Goal: Task Accomplishment & Management: Use online tool/utility

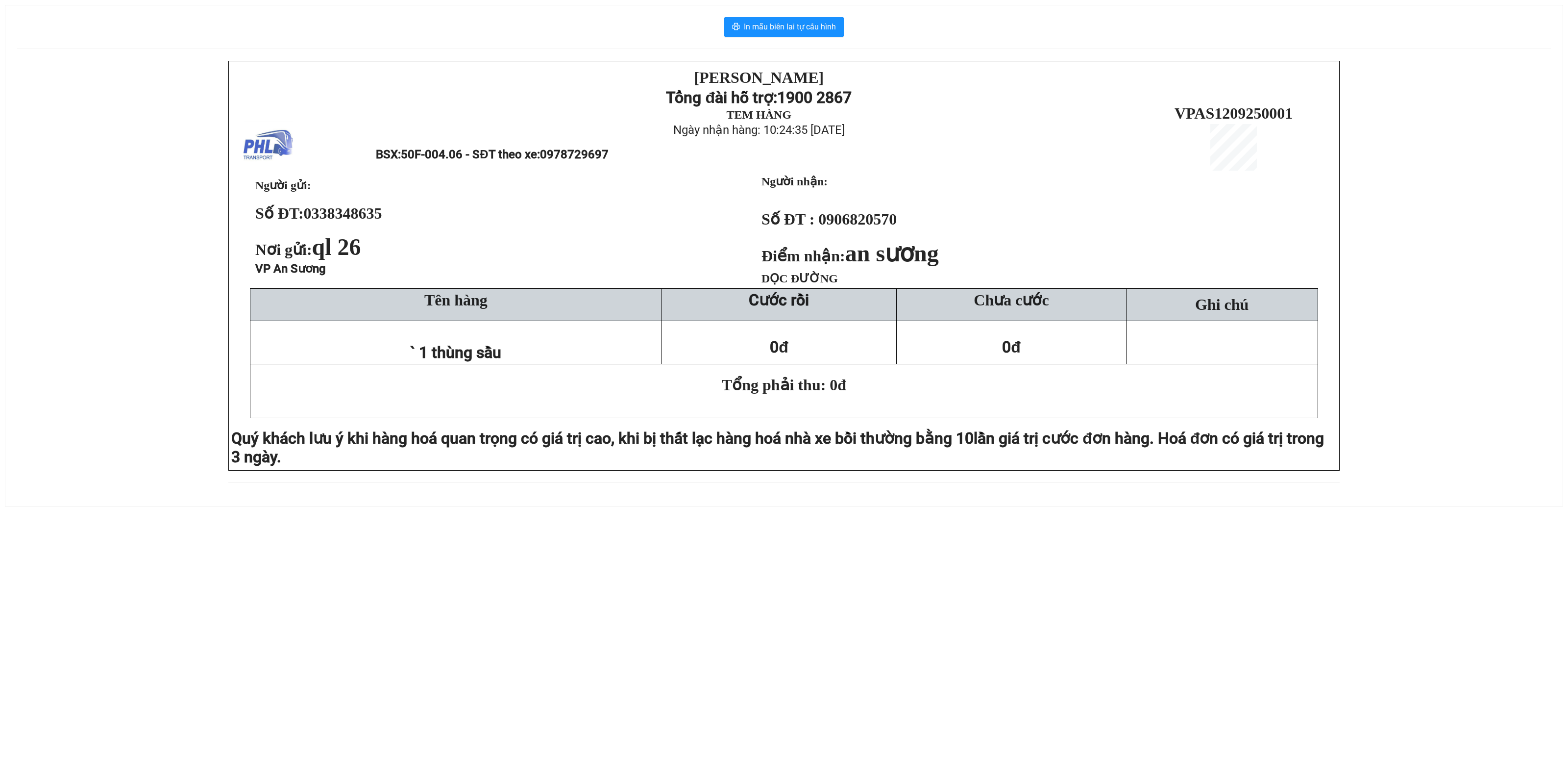
click at [189, 287] on div "PHƯƠNG HỒNG LINH Tổng đài hỗ trợ: 1900 2867 TEM HÀNG Ngày nhận hàng: 10:24:35 -…" at bounding box center [784, 278] width 1534 height 433
drag, startPoint x: 77, startPoint y: 292, endPoint x: 82, endPoint y: 289, distance: 5.8
click at [77, 291] on div "[PERSON_NAME][DEMOGRAPHIC_DATA] Tổng đài hỗ trợ: 1900 2867 TEM HÀNG Ngày nhận h…" at bounding box center [784, 278] width 1534 height 433
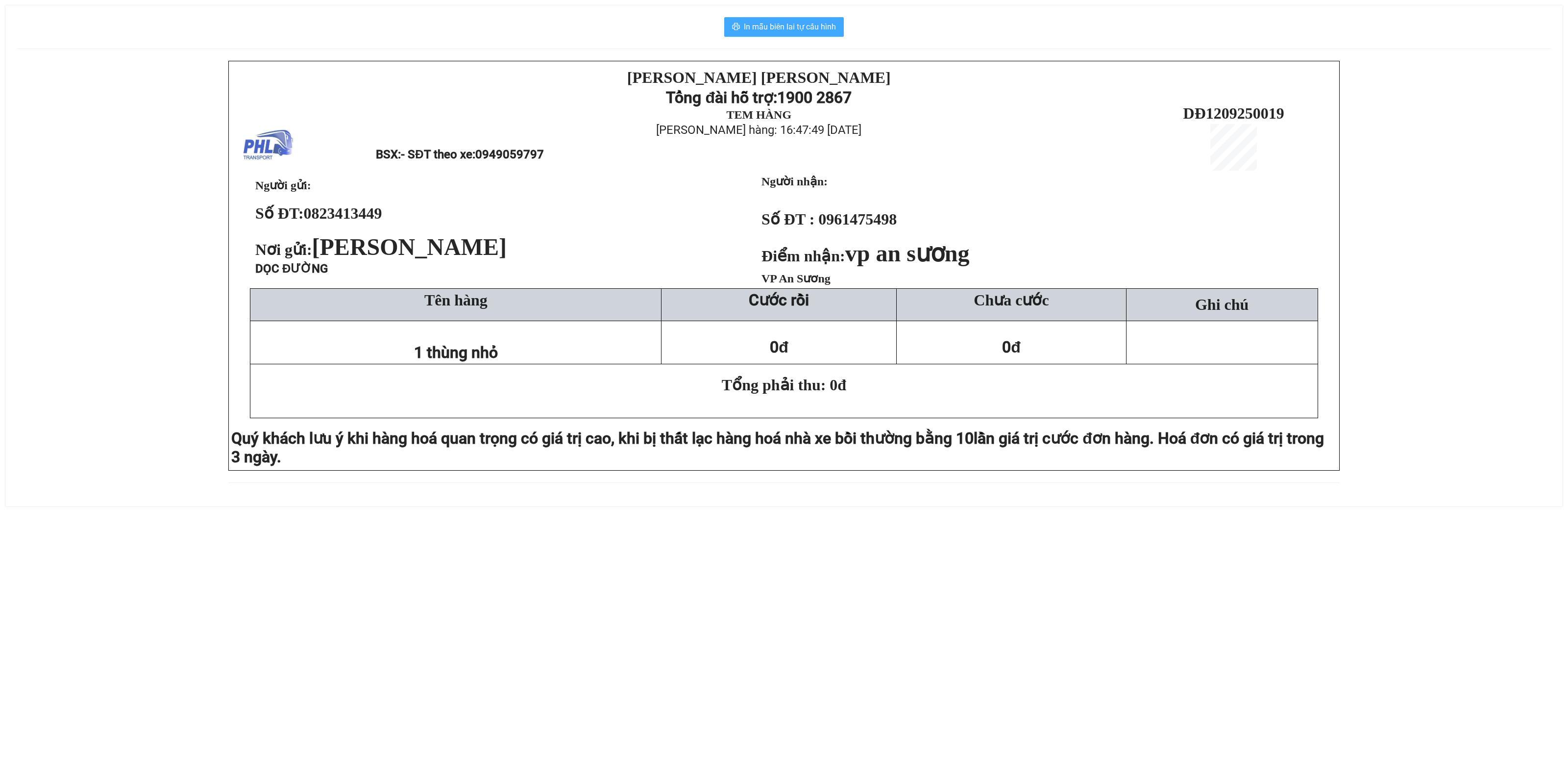
click at [785, 30] on span "In mẫu biên lai tự cấu hình" at bounding box center [789, 27] width 92 height 12
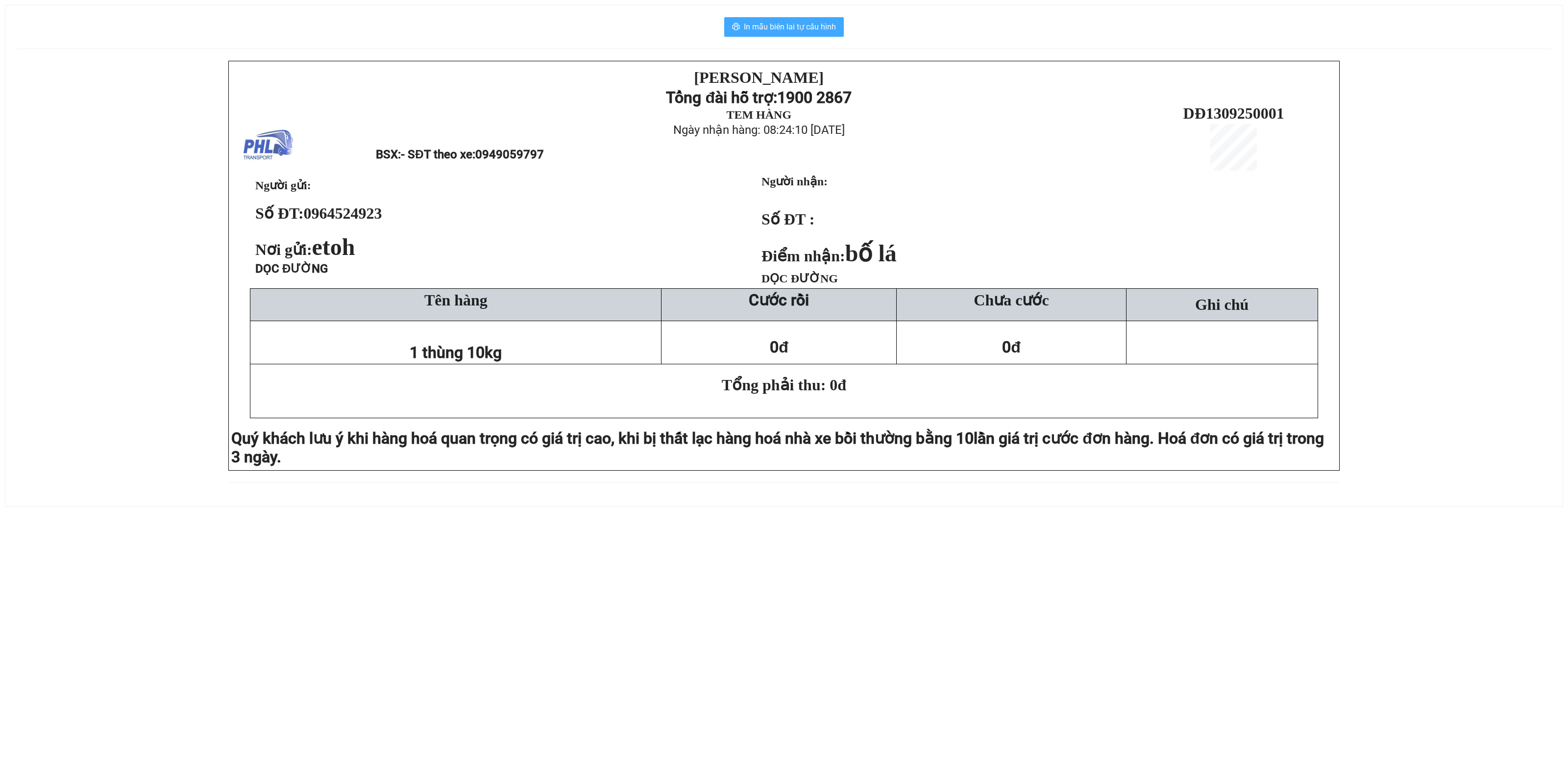
click at [805, 35] on button "In mẫu biên lai tự cấu hình" at bounding box center [784, 27] width 119 height 19
click at [781, 29] on span "In mẫu biên lai tự cấu hình" at bounding box center [789, 27] width 92 height 12
click at [798, 24] on span "In mẫu biên lai tự cấu hình" at bounding box center [789, 27] width 92 height 12
click at [774, 19] on button "In mẫu biên lai tự cấu hình" at bounding box center [784, 27] width 119 height 19
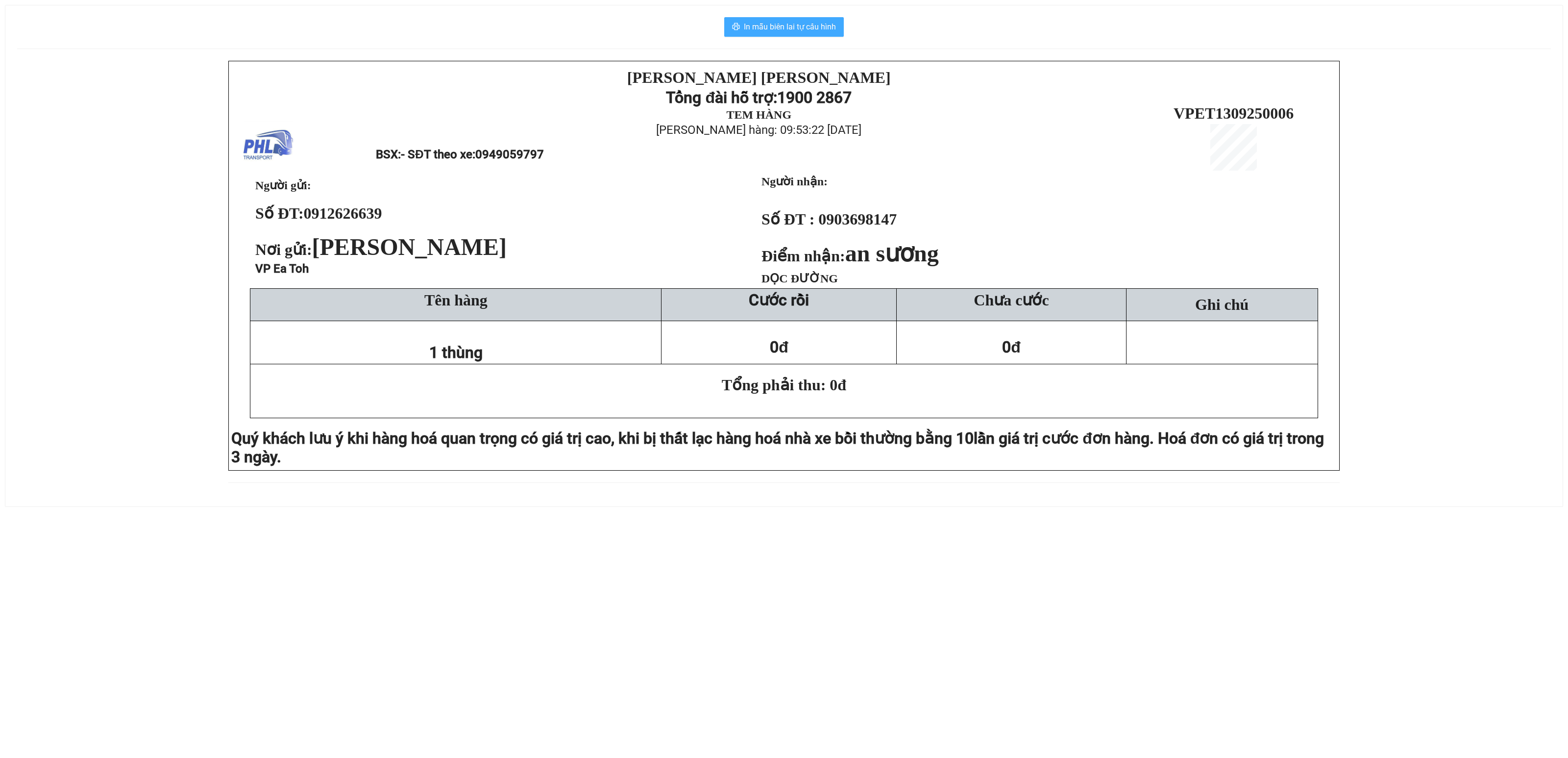
click at [794, 29] on span "In mẫu biên lai tự cấu hình" at bounding box center [789, 27] width 92 height 12
click at [769, 24] on span "In mẫu biên lai tự cấu hình" at bounding box center [789, 27] width 92 height 12
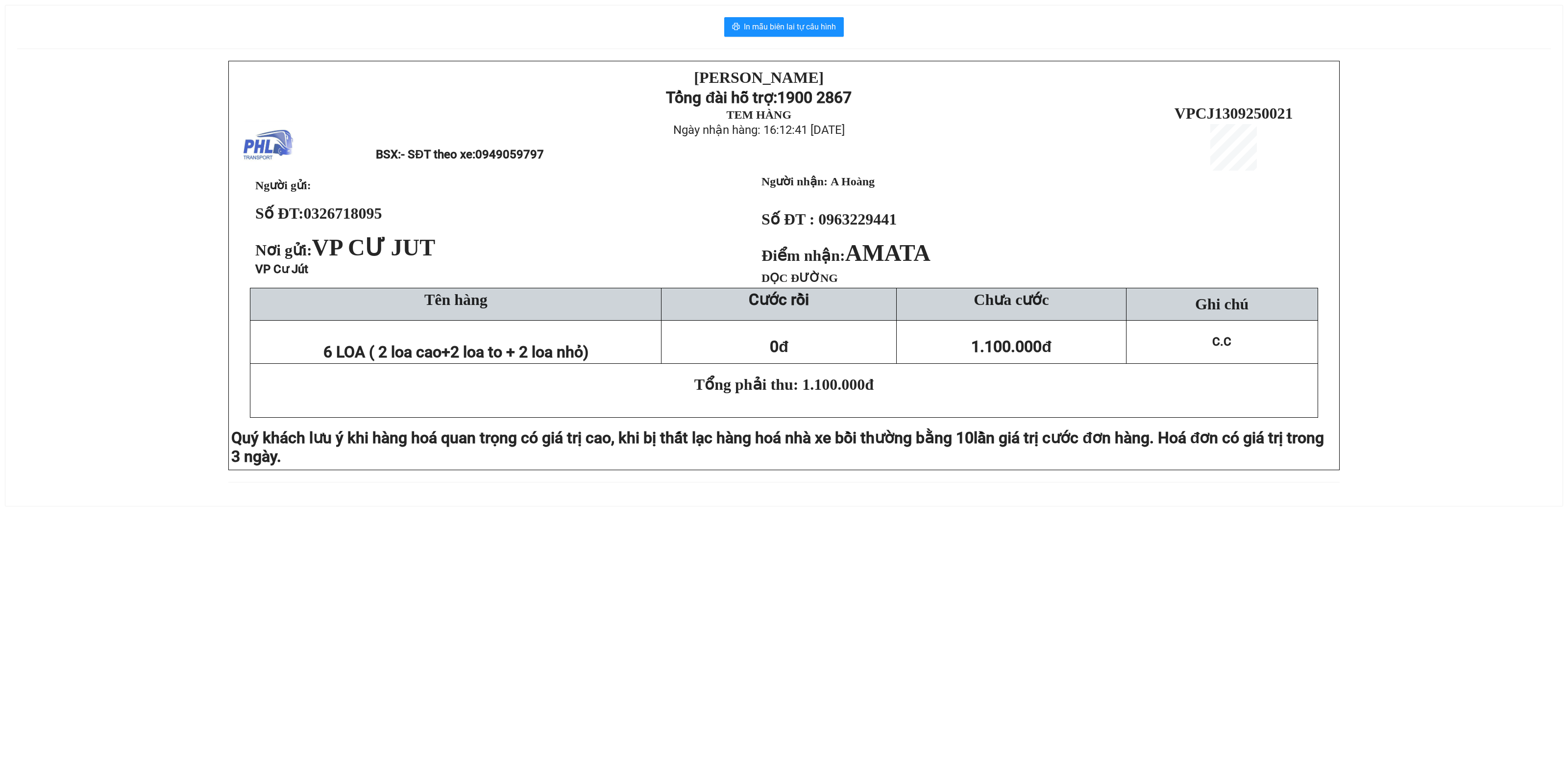
click at [1410, 286] on div "PHƯƠNG HỒNG LINH Tổng đài hỗ trợ: 1900 2867 TEM HÀNG Ngày nhận hàng: 16:12:41 -…" at bounding box center [784, 278] width 1534 height 433
drag, startPoint x: 136, startPoint y: 307, endPoint x: 532, endPoint y: 236, distance: 402.3
click at [136, 306] on div "[PERSON_NAME][DEMOGRAPHIC_DATA] Tổng đài hỗ trợ: 1900 2867 TEM HÀNG Ngày nhận h…" at bounding box center [784, 278] width 1534 height 433
click at [19, 295] on div "[PERSON_NAME][DEMOGRAPHIC_DATA] Tổng đài hỗ trợ: 1900 2867 TEM HÀNG Ngày nhận h…" at bounding box center [784, 278] width 1534 height 433
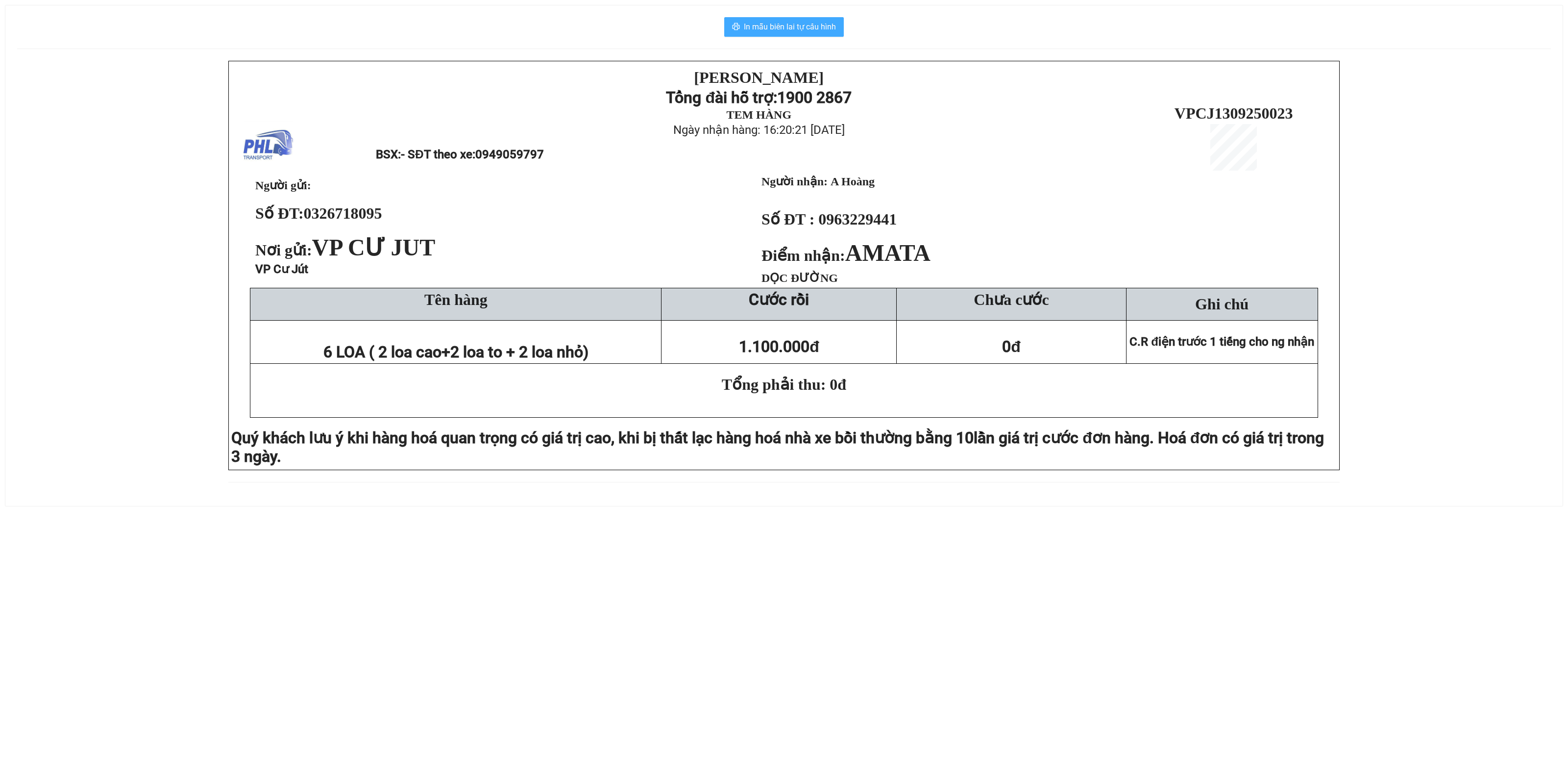
click at [783, 21] on button "In mẫu biên lai tự cấu hình" at bounding box center [784, 27] width 119 height 19
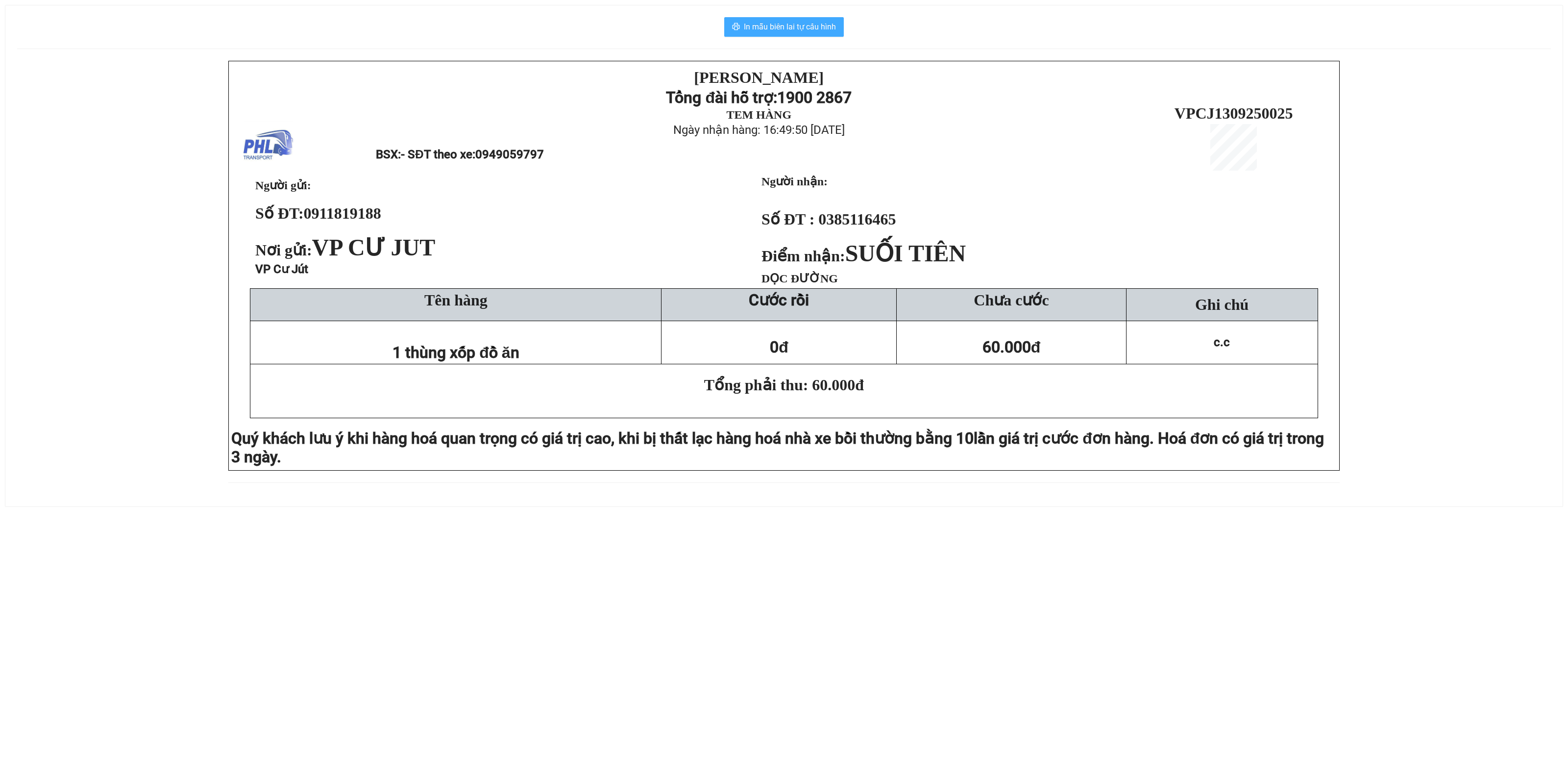
click at [773, 29] on span "In mẫu biên lai tự cấu hình" at bounding box center [789, 27] width 92 height 12
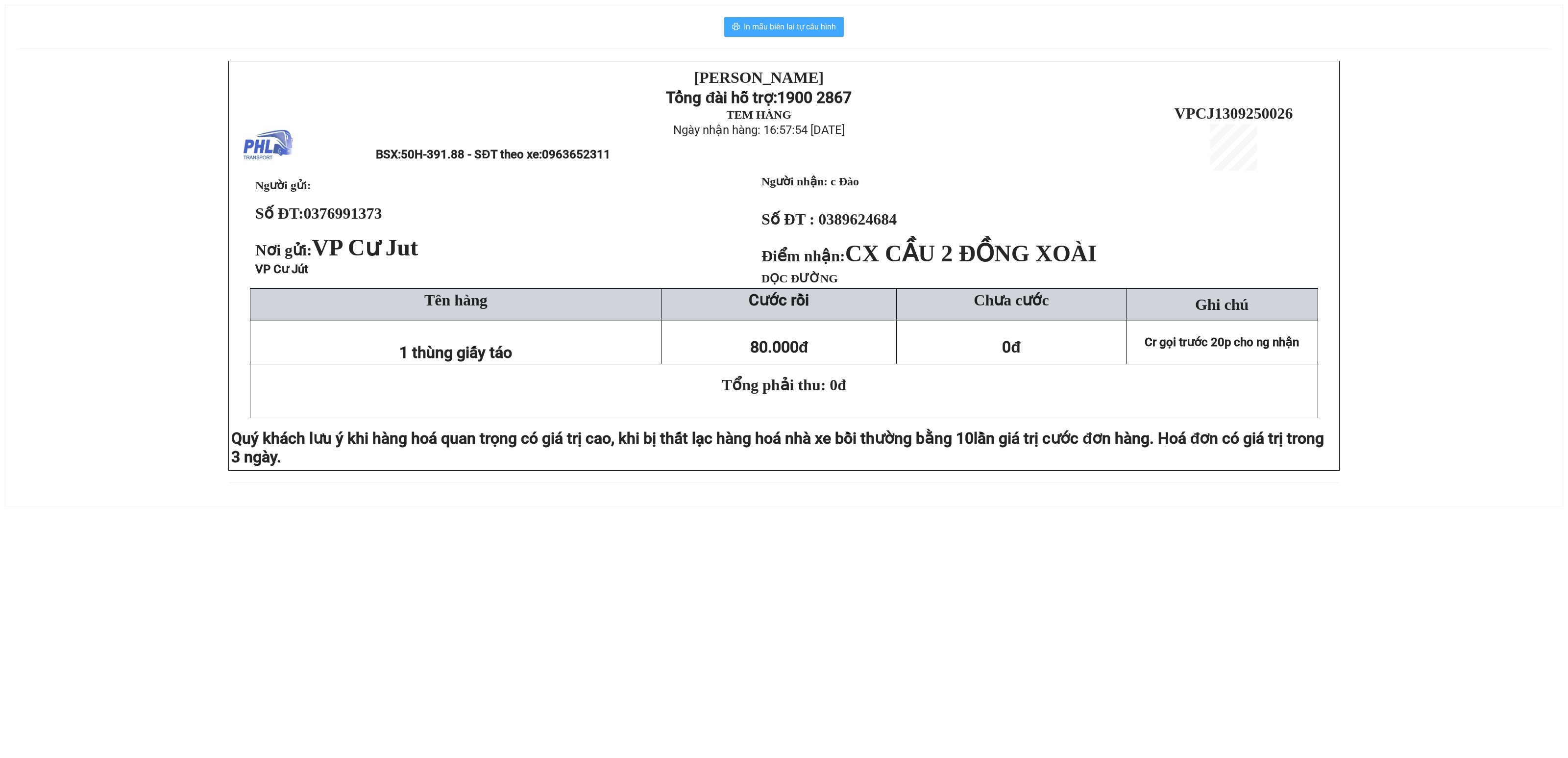
click at [805, 29] on span "In mẫu biên lai tự cấu hình" at bounding box center [789, 27] width 92 height 12
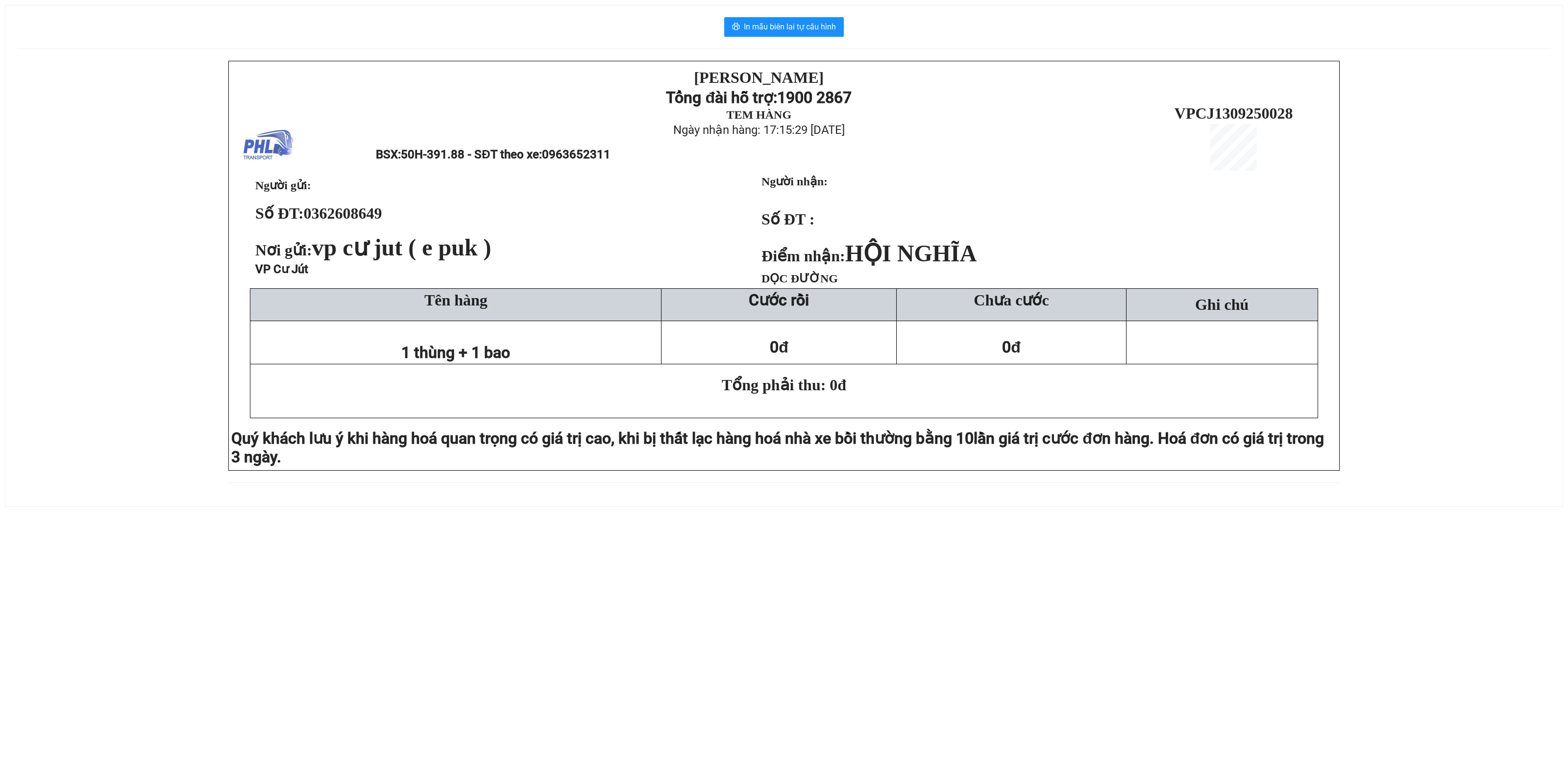
click at [789, 16] on div "In mẫu biên lai tự cấu hình PHƯƠNG HỒNG LINH Tổng đài hỗ trợ: 1900 2867 TEM HÀN…" at bounding box center [784, 256] width 1557 height 501
click at [789, 37] on button "In mẫu biên lai tự cấu hình" at bounding box center [784, 27] width 119 height 19
click at [775, 32] on span "In mẫu biên lai tự cấu hình" at bounding box center [789, 27] width 92 height 12
click at [814, 29] on span "In mẫu biên lai tự cấu hình" at bounding box center [789, 27] width 92 height 12
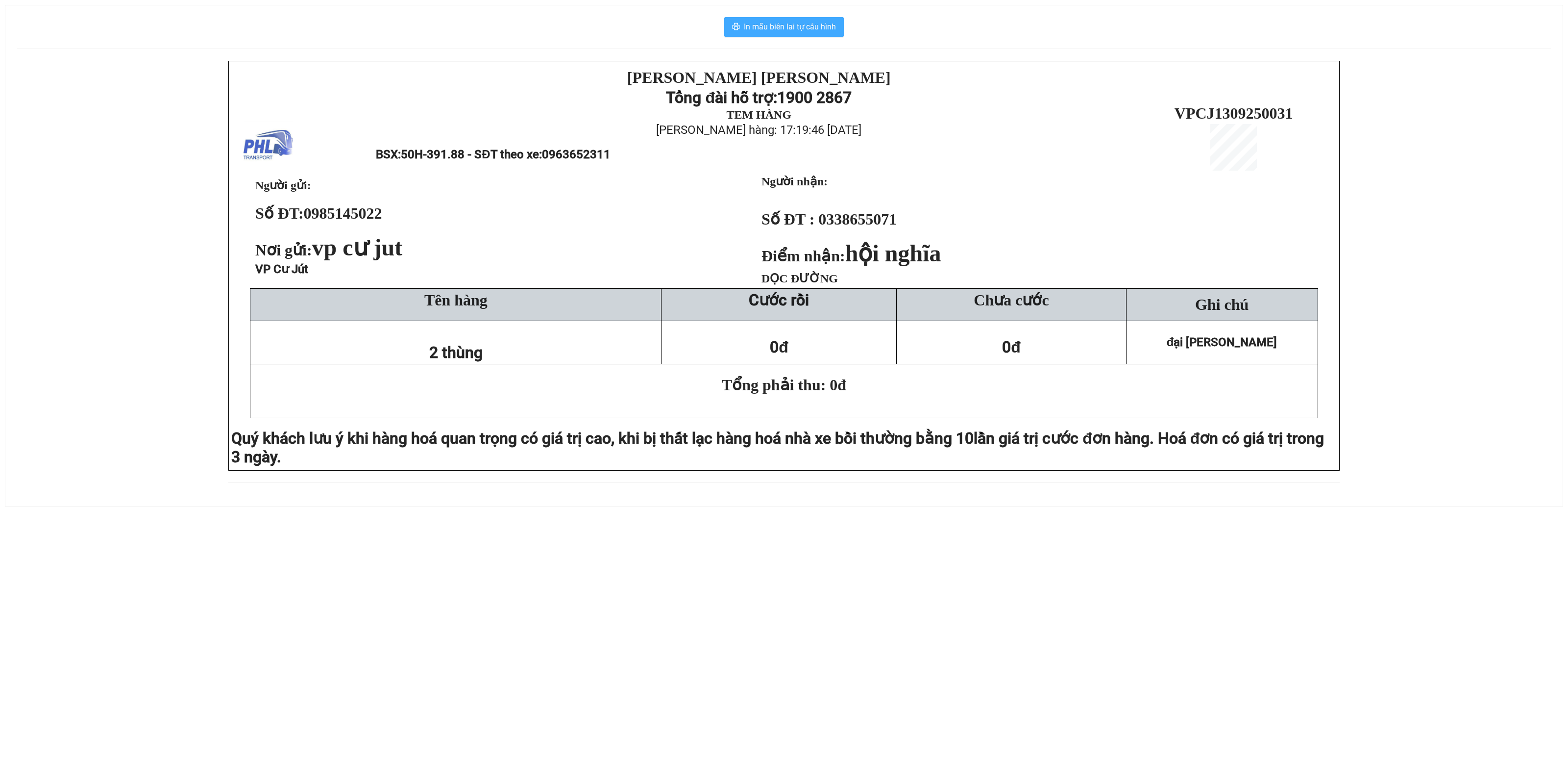
click at [769, 23] on span "In mẫu biên lai tự cấu hình" at bounding box center [789, 27] width 92 height 12
click at [797, 19] on button "In mẫu biên lai tự cấu hình" at bounding box center [784, 27] width 119 height 19
click at [741, 32] on button "In mẫu biên lai tự cấu hình" at bounding box center [784, 27] width 119 height 19
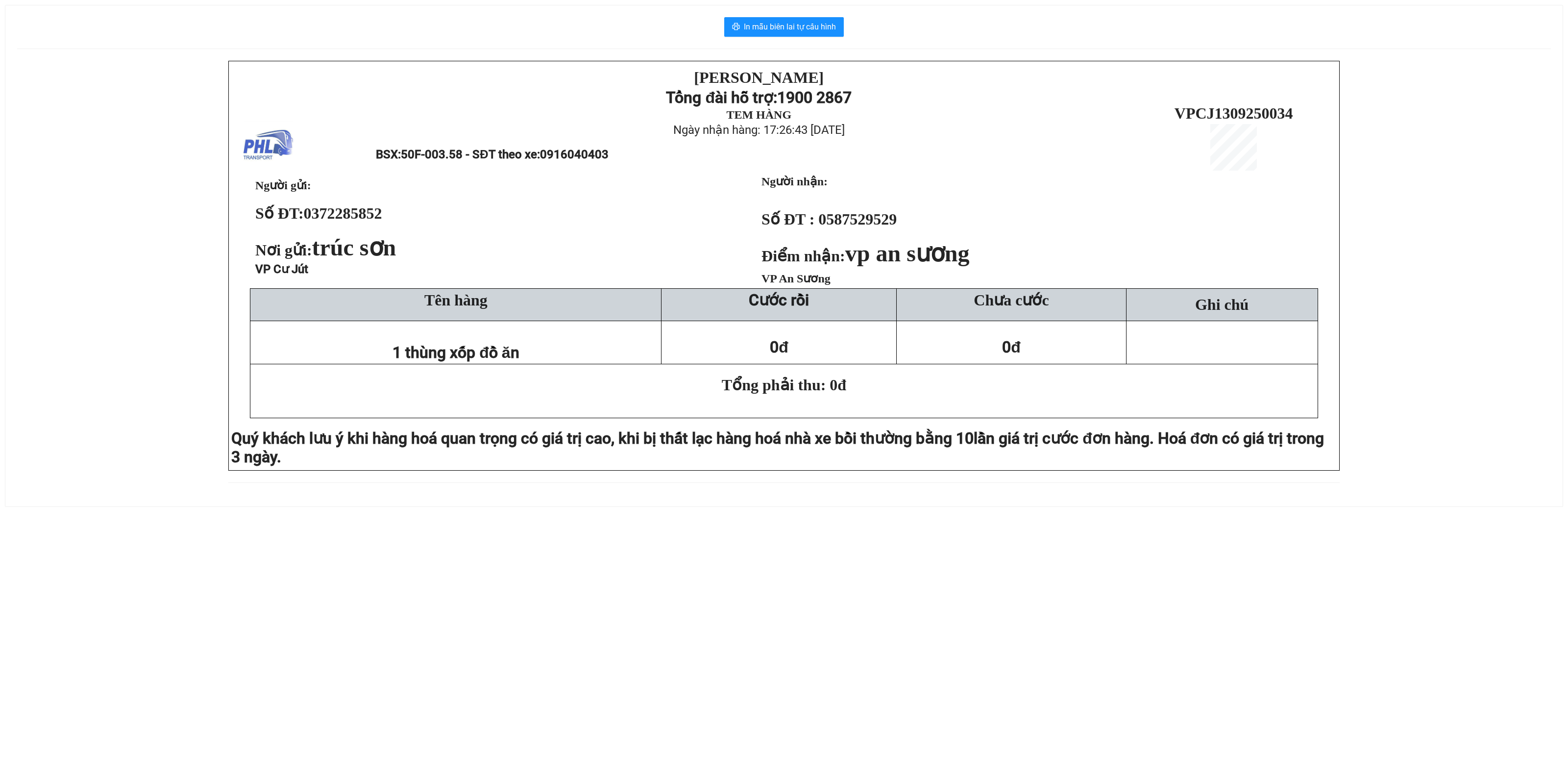
click at [11, 312] on div "In mẫu biên lai tự cấu hình [PERSON_NAME] Tổng đài hỗ trợ: 1900 2867 TEM HÀNG N…" at bounding box center [784, 250] width 1568 height 524
click at [141, 261] on div "[PERSON_NAME][DEMOGRAPHIC_DATA] Tổng đài hỗ trợ: 1900 2867 TEM HÀNG Ngày nhận h…" at bounding box center [784, 278] width 1534 height 433
click at [72, 468] on div "[PERSON_NAME][DEMOGRAPHIC_DATA] Tổng đài hỗ trợ: 1900 2867 TEM HÀNG Ngày nhận h…" at bounding box center [784, 278] width 1534 height 433
click at [145, 441] on div "[PERSON_NAME][DEMOGRAPHIC_DATA] Tổng đài hỗ trợ: 1900 2867 TEM HÀNG Ngày nhận h…" at bounding box center [784, 278] width 1534 height 433
click at [184, 397] on div "PHƯƠNG HỒNG LINH Tổng đài hỗ trợ: 1900 2867 TEM HÀNG Ngày nhận hàng: 17:31:41 -…" at bounding box center [784, 278] width 1534 height 433
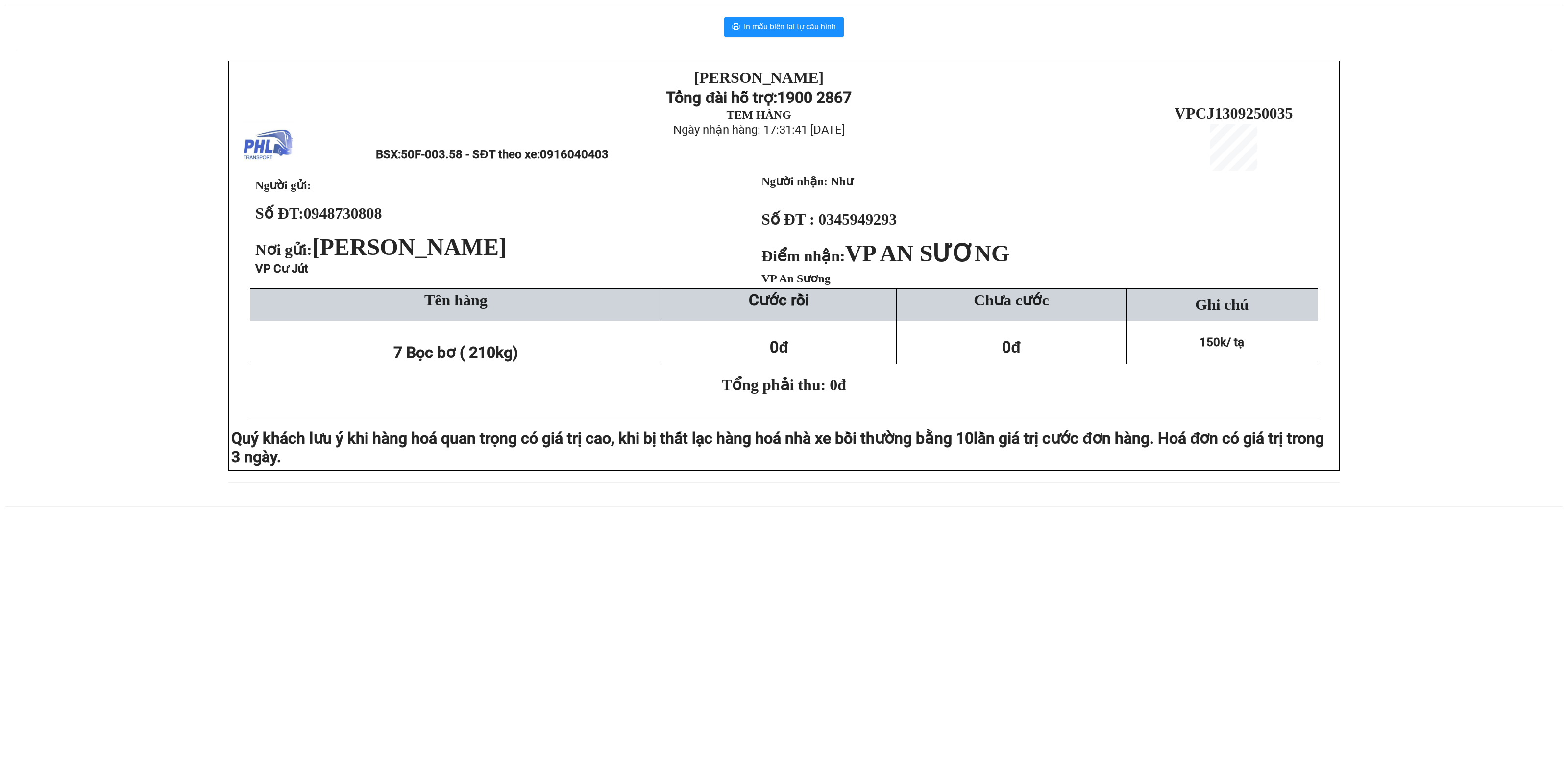
click at [101, 494] on div "PHƯƠNG HỒNG LINH Tổng đài hỗ trợ: 1900 2867 TEM HÀNG Ngày nhận hàng: 17:31:41 -…" at bounding box center [784, 278] width 1534 height 433
click at [114, 312] on div "PHƯƠNG HỒNG LINH Tổng đài hỗ trợ: 1900 2867 TEM HÀNG Ngày nhận hàng: 17:31:41 -…" at bounding box center [784, 278] width 1534 height 433
drag, startPoint x: 53, startPoint y: 373, endPoint x: 170, endPoint y: 298, distance: 139.0
click at [59, 368] on div "[PERSON_NAME][DEMOGRAPHIC_DATA] Tổng đài hỗ trợ: 1900 2867 TEM HÀNG Ngày nhận h…" at bounding box center [784, 278] width 1534 height 433
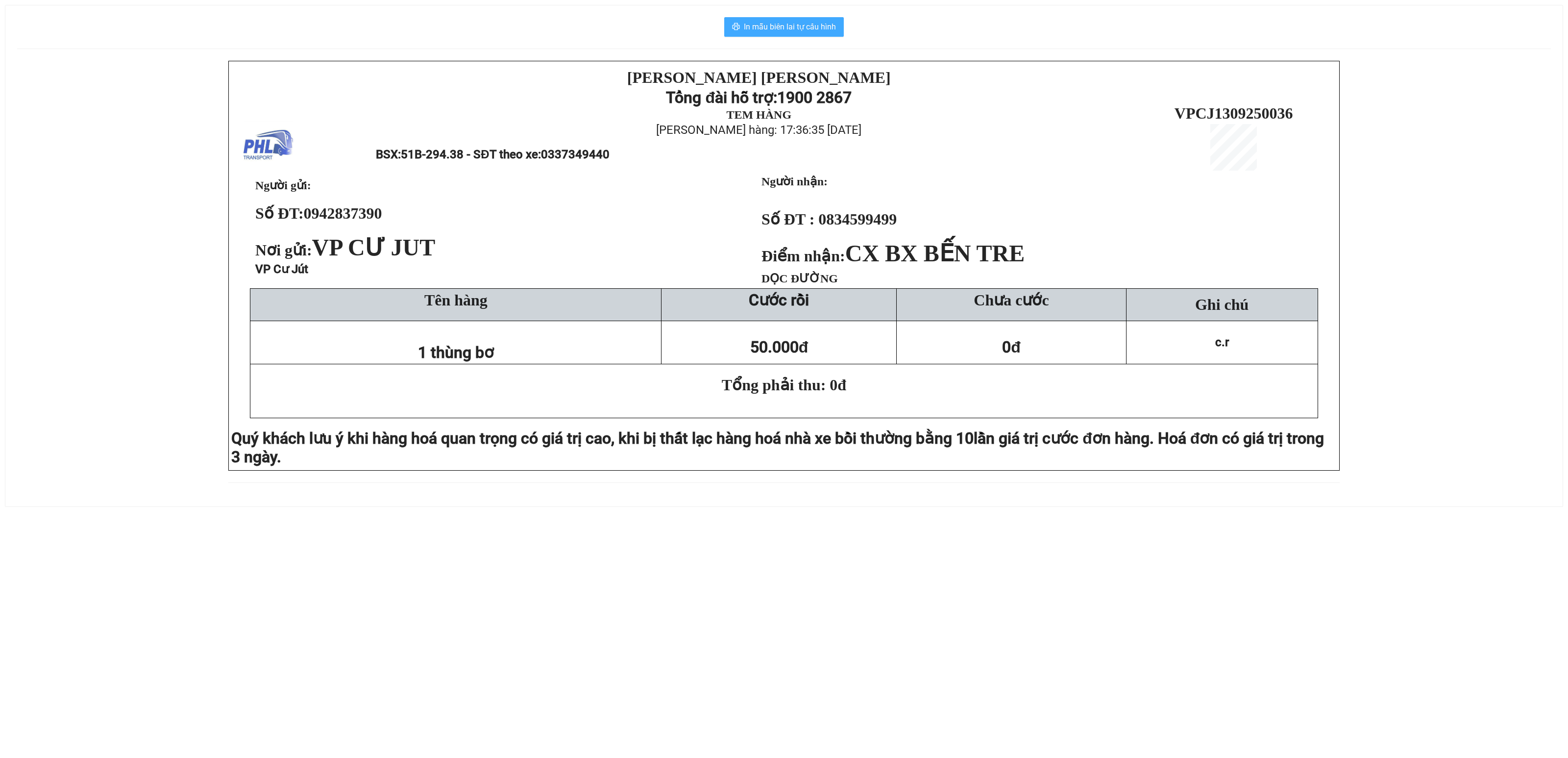
click at [785, 19] on button "In mẫu biên lai tự cấu hình" at bounding box center [784, 27] width 119 height 19
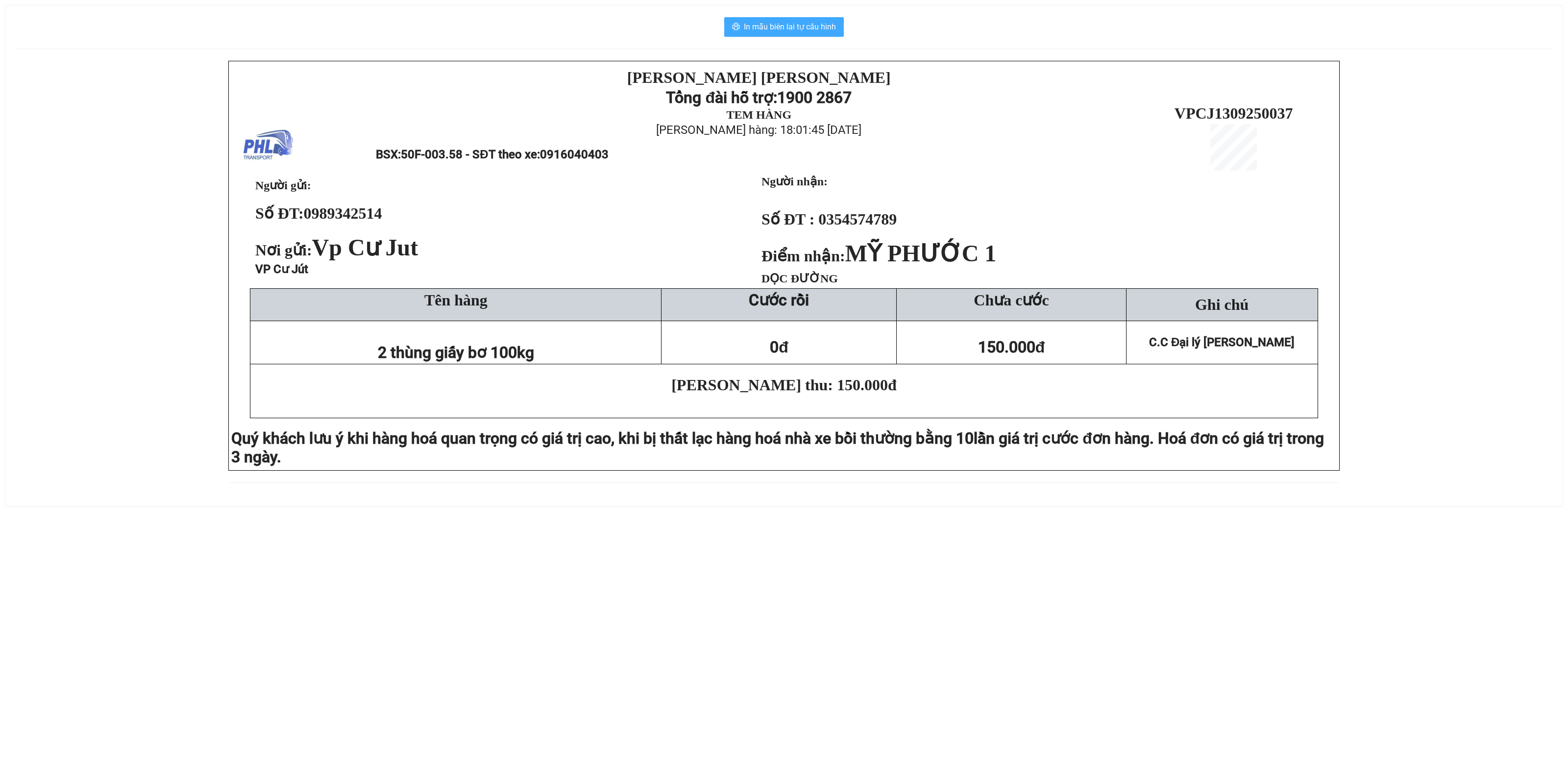
click at [774, 24] on span "In mẫu biên lai tự cấu hình" at bounding box center [789, 27] width 92 height 12
click at [776, 33] on span "In mẫu biên lai tự cấu hình" at bounding box center [789, 27] width 92 height 12
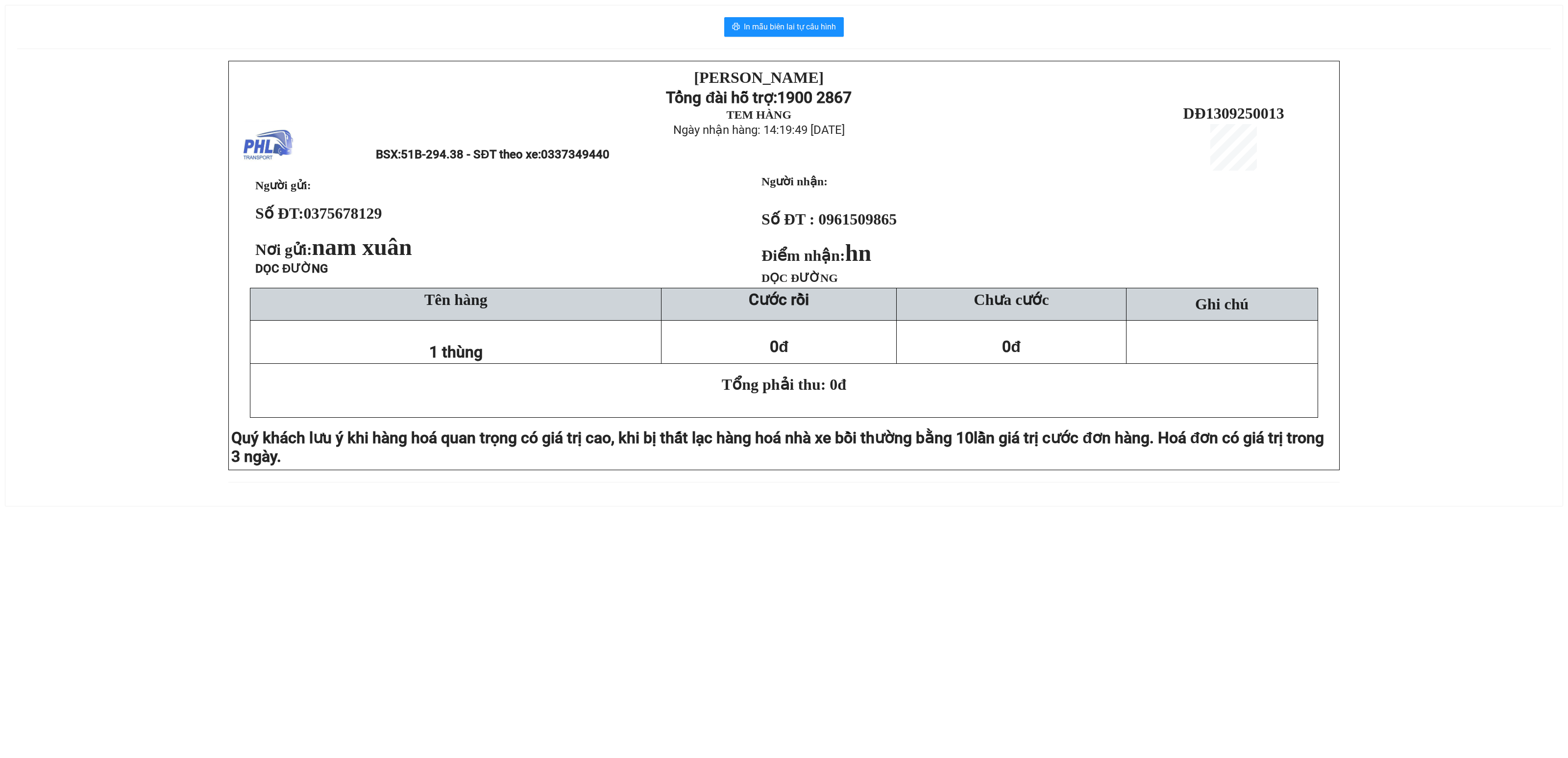
drag, startPoint x: 138, startPoint y: 314, endPoint x: 173, endPoint y: 273, distance: 53.9
click at [152, 298] on div "PHƯƠNG HỒNG LINH Tổng đài hỗ trợ: 1900 2867 TEM HÀNG Ngày nhận hàng: 14:19:49 -…" at bounding box center [784, 278] width 1534 height 433
drag, startPoint x: 2, startPoint y: 418, endPoint x: 56, endPoint y: 494, distance: 93.2
click at [2, 418] on div "In mẫu biên lai tự cấu hình [PERSON_NAME] Tổng đài hỗ trợ: 1900 2867 TEM HÀNG N…" at bounding box center [784, 250] width 1568 height 523
click at [37, 335] on div "PHƯƠNG HỒNG LINH Tổng đài hỗ trợ: 1900 2867 TEM HÀNG Ngày nhận hàng: 07:30:47 -…" at bounding box center [784, 278] width 1534 height 433
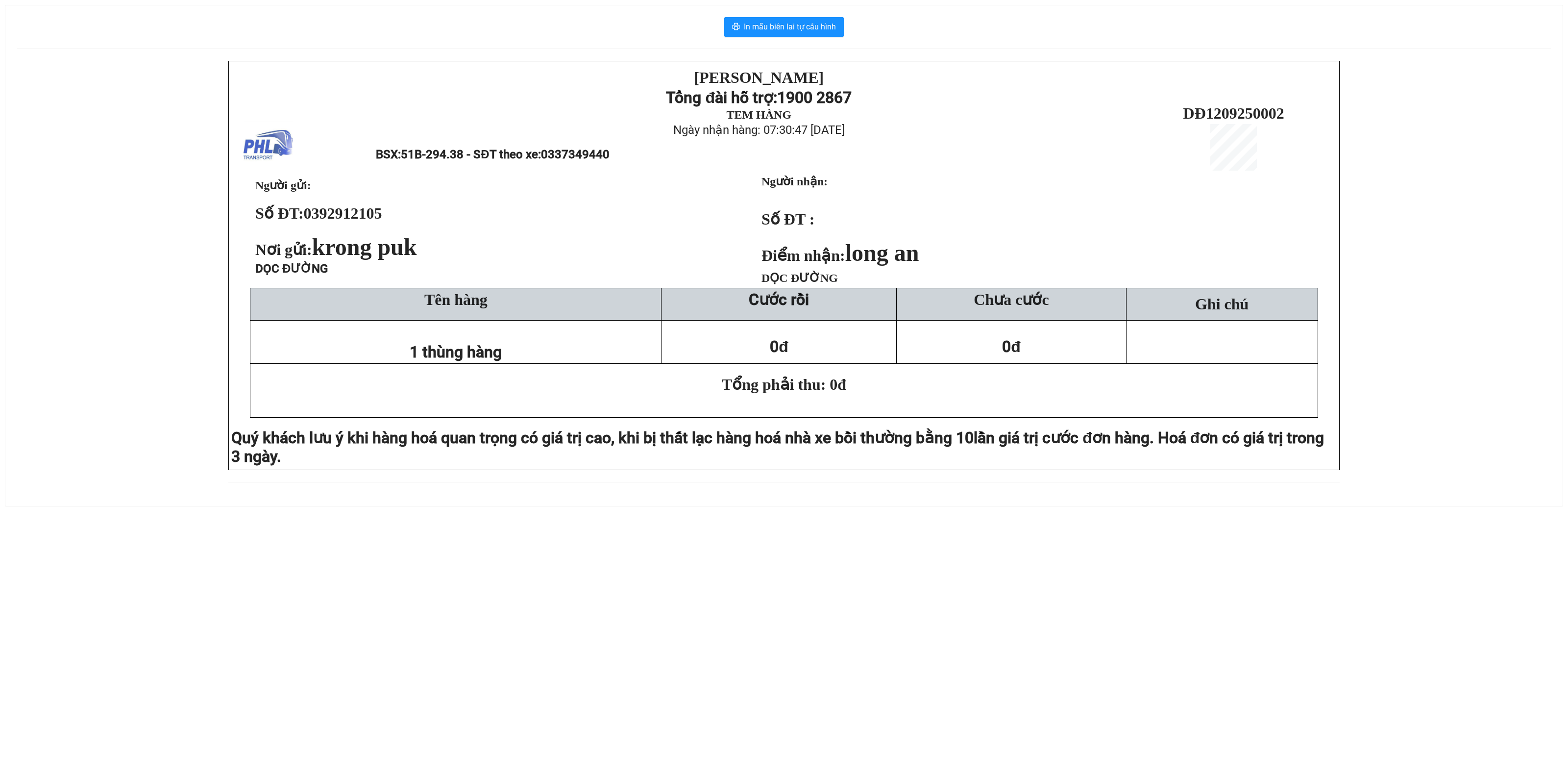
drag, startPoint x: 37, startPoint y: 80, endPoint x: 72, endPoint y: 63, distance: 38.9
click at [39, 80] on div "PHƯƠNG HỒNG LINH Tổng đài hỗ trợ: 1900 2867 TEM HÀNG Ngày nhận hàng: 07:30:47 -…" at bounding box center [784, 278] width 1534 height 433
click at [85, 355] on div "PHƯƠNG HỒNG LINH Tổng đài hỗ trợ: 1900 2867 TEM HÀNG Ngày nhận hàng: 07:30:47 -…" at bounding box center [784, 278] width 1534 height 433
click at [102, 413] on div "PHƯƠNG HỒNG LINH Tổng đài hỗ trợ: 1900 2867 TEM HÀNG Ngày nhận hàng: 07:30:47 -…" at bounding box center [784, 278] width 1534 height 433
click at [117, 431] on div "PHƯƠNG HỒNG LINH Tổng đài hỗ trợ: 1900 2867 TEM HÀNG Ngày nhận hàng: 07:30:47 -…" at bounding box center [784, 278] width 1534 height 433
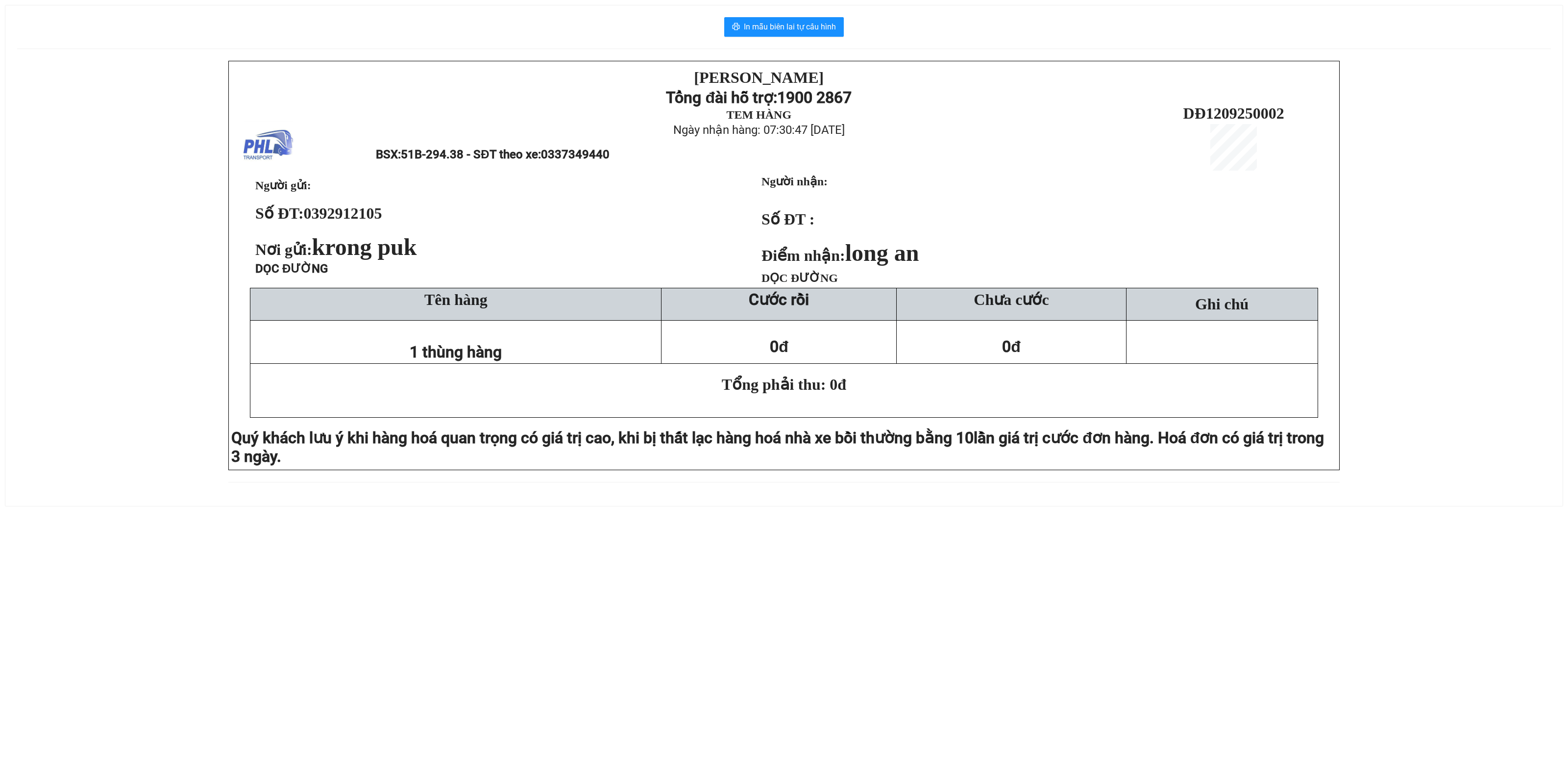
click at [149, 323] on div "PHƯƠNG HỒNG LINH Tổng đài hỗ trợ: 1900 2867 TEM HÀNG Ngày nhận hàng: 07:30:47 -…" at bounding box center [784, 278] width 1534 height 433
click at [127, 315] on div "PHƯƠNG HỒNG LINH Tổng đài hỗ trợ: 1900 2867 TEM HÀNG Ngày nhận hàng: 07:30:47 -…" at bounding box center [784, 278] width 1534 height 433
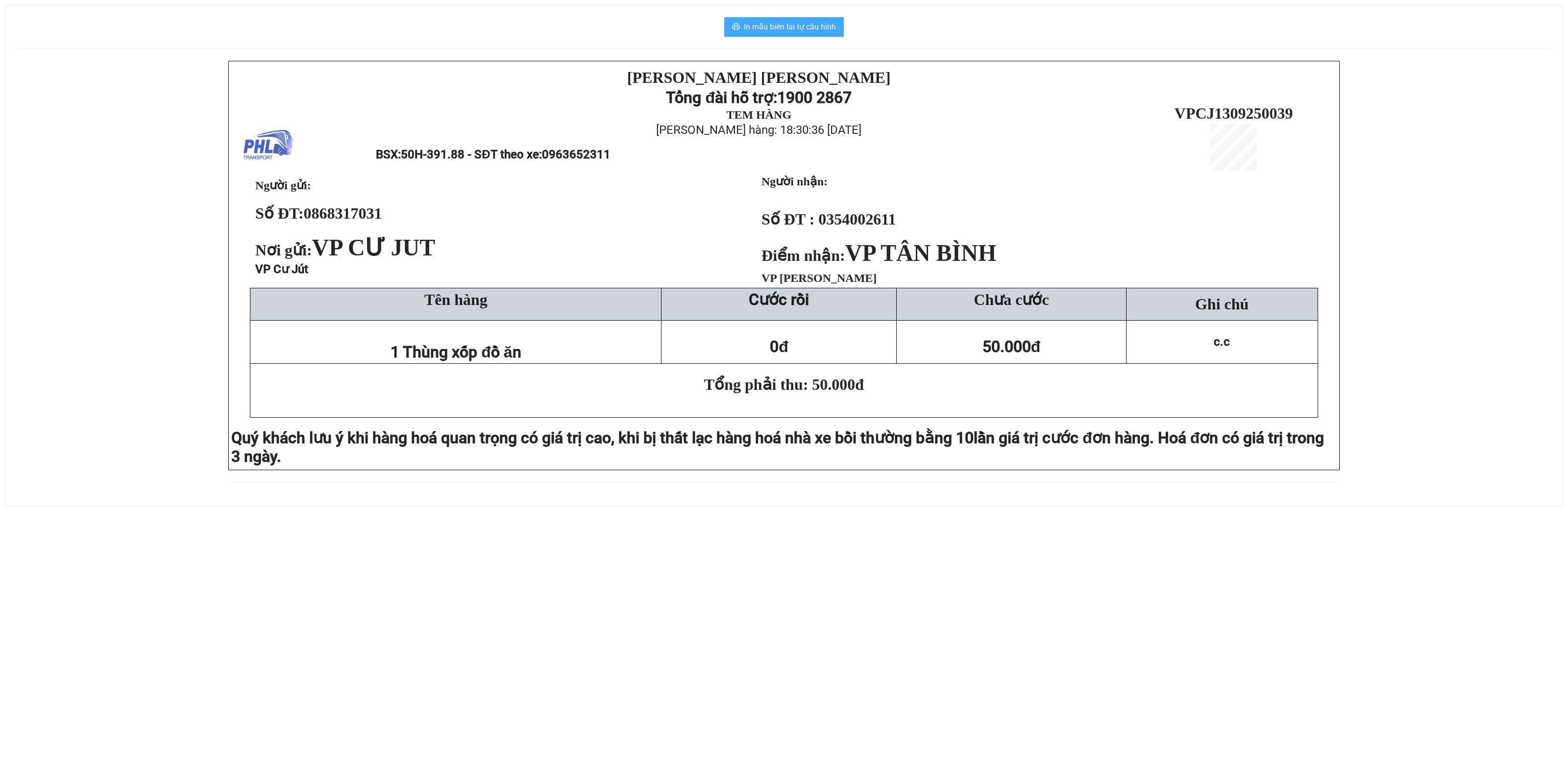
click at [796, 34] on button "In mẫu biên lai tự cấu hình" at bounding box center [784, 27] width 119 height 19
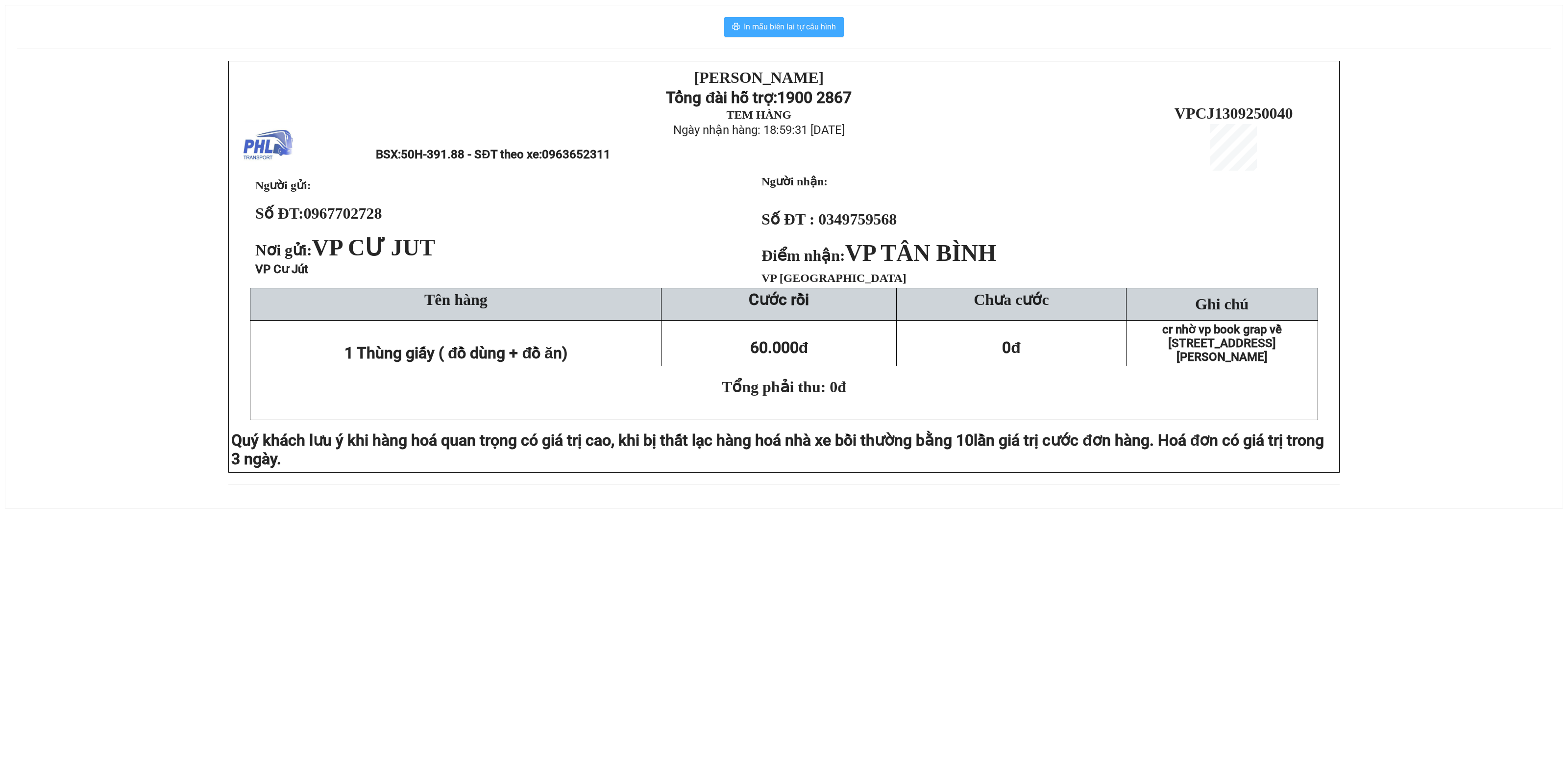
click at [775, 26] on span "In mẫu biên lai tự cấu hình" at bounding box center [789, 27] width 92 height 12
